Goal: Task Accomplishment & Management: Complete application form

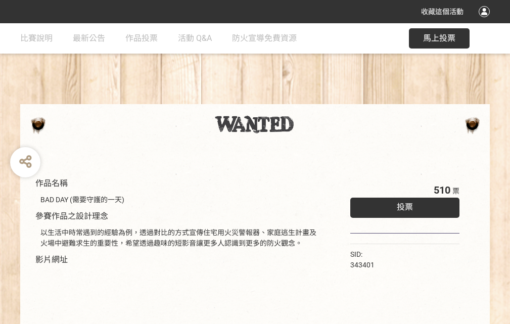
click at [486, 21] on div "收藏這個活動" at bounding box center [255, 11] width 510 height 23
click at [316, 100] on div "作品名稱 BAD DAY (需要守護的一天) 參賽作品之設計理念 以生活中時常遇到的經驗為例，透過對比的方式宣傳住宅用火災警報器、家庭逃生計畫及火場中避難求生…" at bounding box center [255, 235] width 510 height 425
click at [402, 205] on span "投票" at bounding box center [405, 207] width 16 height 10
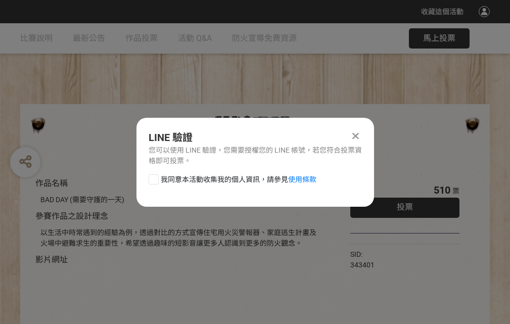
click at [153, 177] on div at bounding box center [154, 179] width 10 height 10
checkbox input "true"
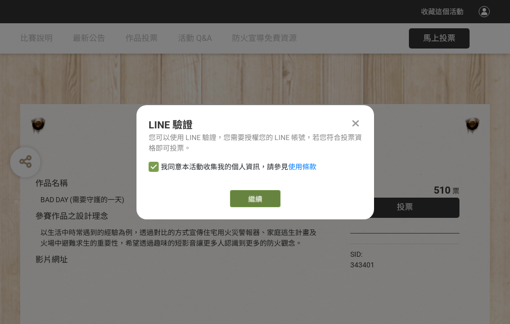
click at [254, 199] on link "繼續" at bounding box center [255, 198] width 51 height 17
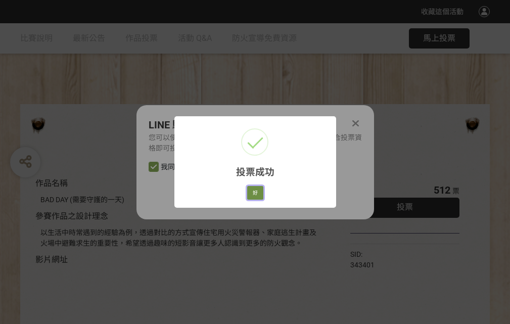
click at [252, 191] on button "好" at bounding box center [255, 193] width 16 height 14
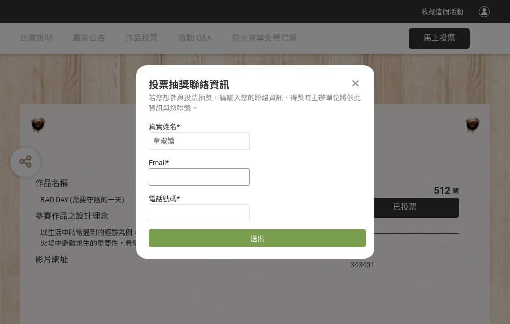
click at [202, 176] on input at bounding box center [199, 176] width 101 height 17
type input "[EMAIL_ADDRESS][DOMAIN_NAME]"
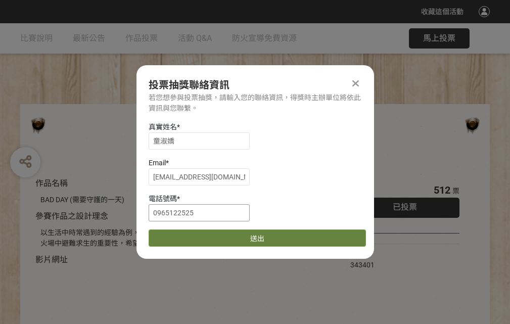
type input "0965122525"
click at [177, 234] on button "送出" at bounding box center [257, 237] width 217 height 17
